Goal: Task Accomplishment & Management: Use online tool/utility

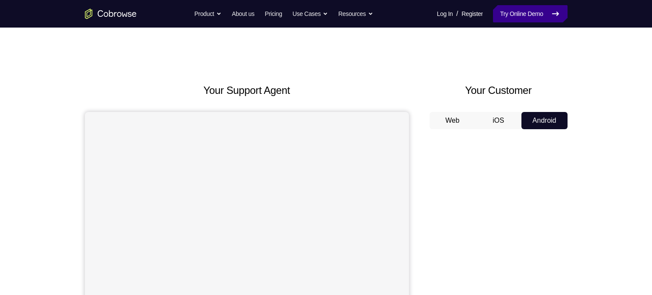
click at [530, 9] on link "Try Online Demo" at bounding box center [530, 13] width 74 height 17
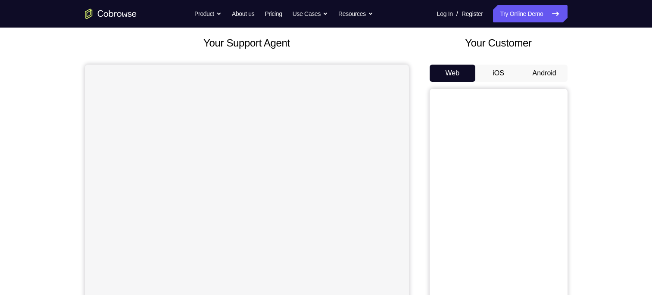
scroll to position [48, 0]
click at [546, 65] on button "Android" at bounding box center [545, 72] width 46 height 17
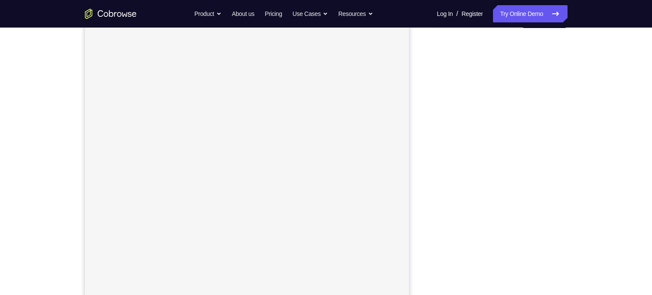
scroll to position [105, 0]
